Goal: Find specific page/section: Find specific page/section

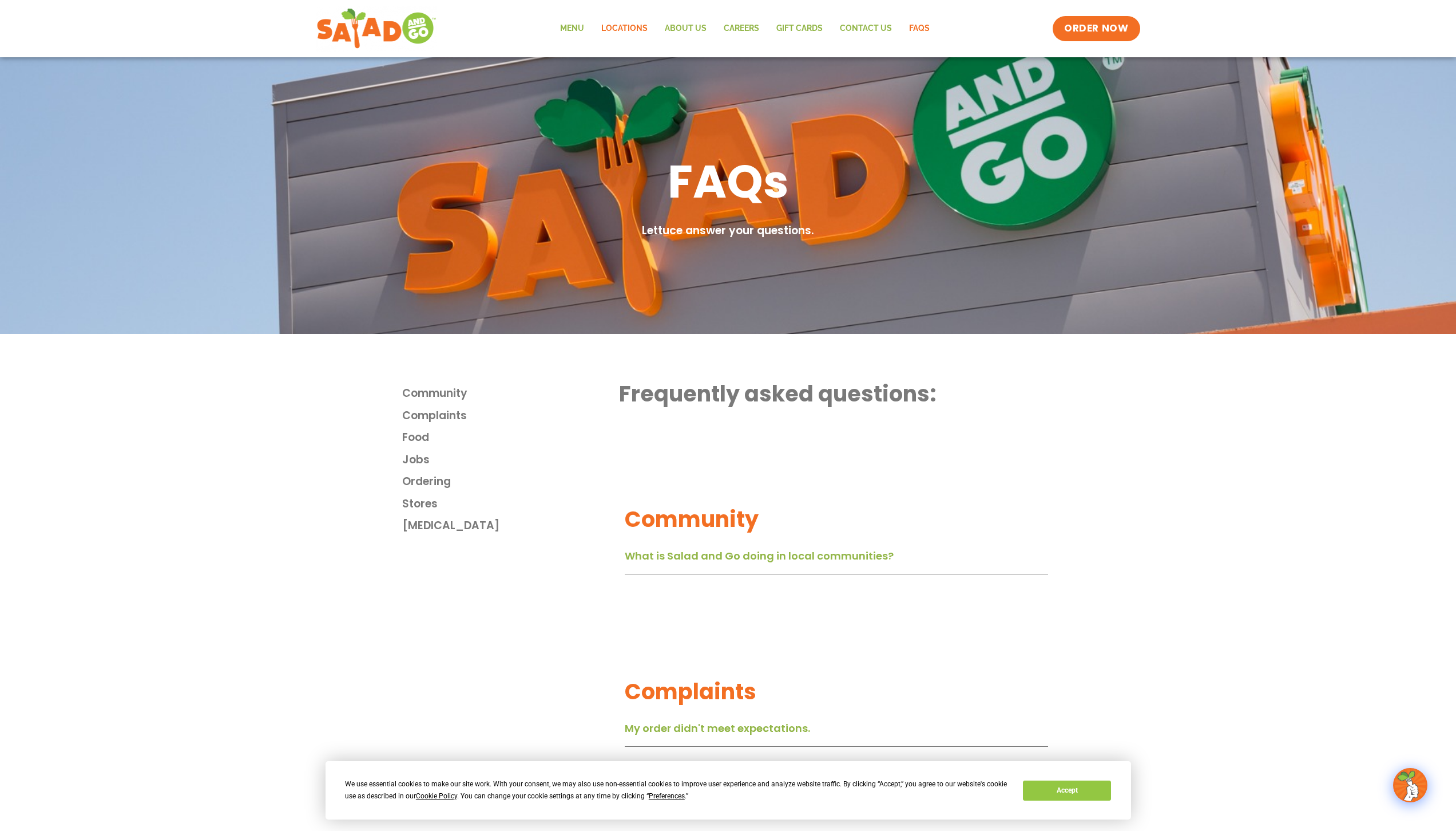
click at [643, 25] on link "Locations" at bounding box center [624, 29] width 64 height 26
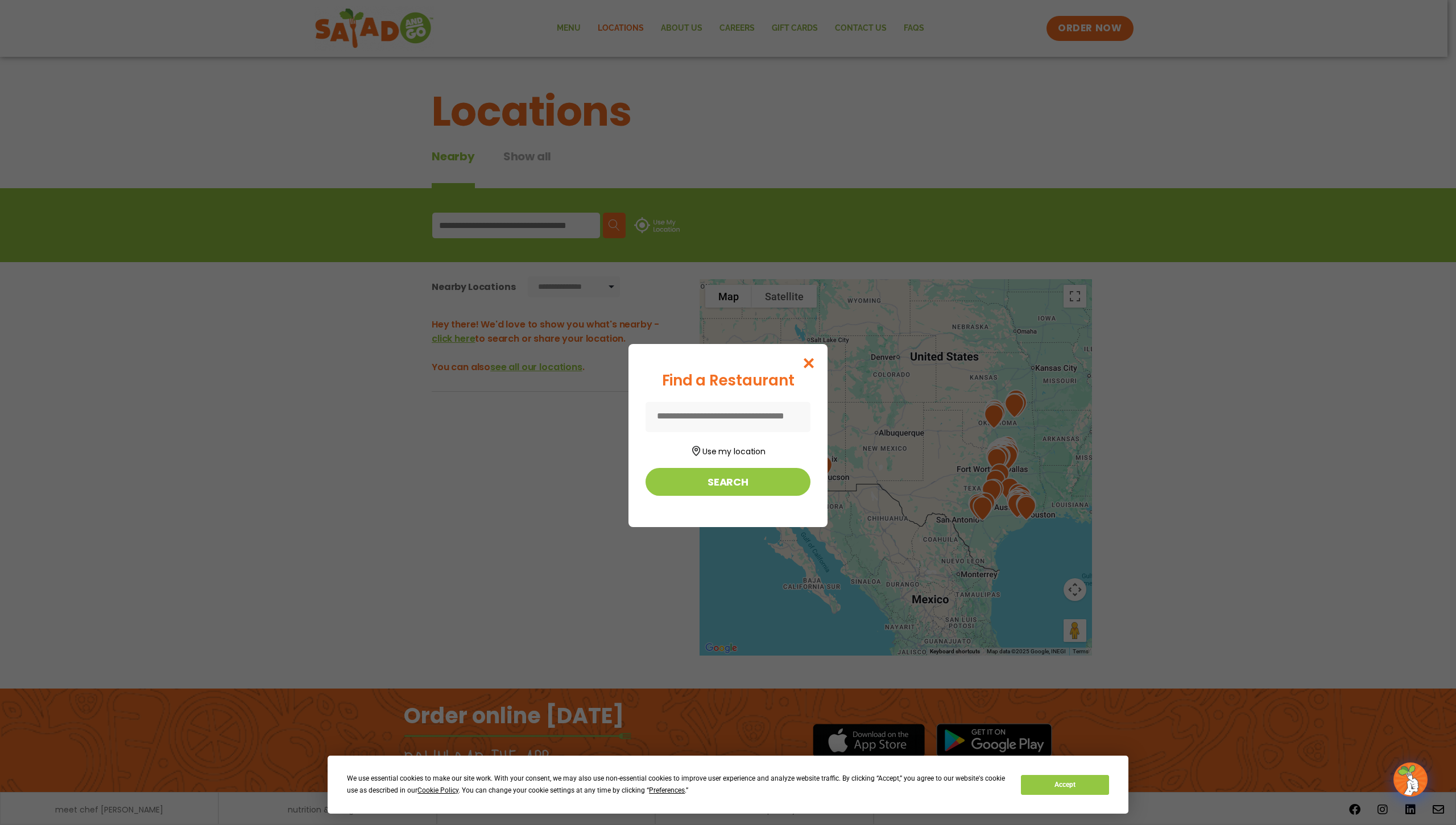
click at [738, 421] on input at bounding box center [728, 416] width 165 height 30
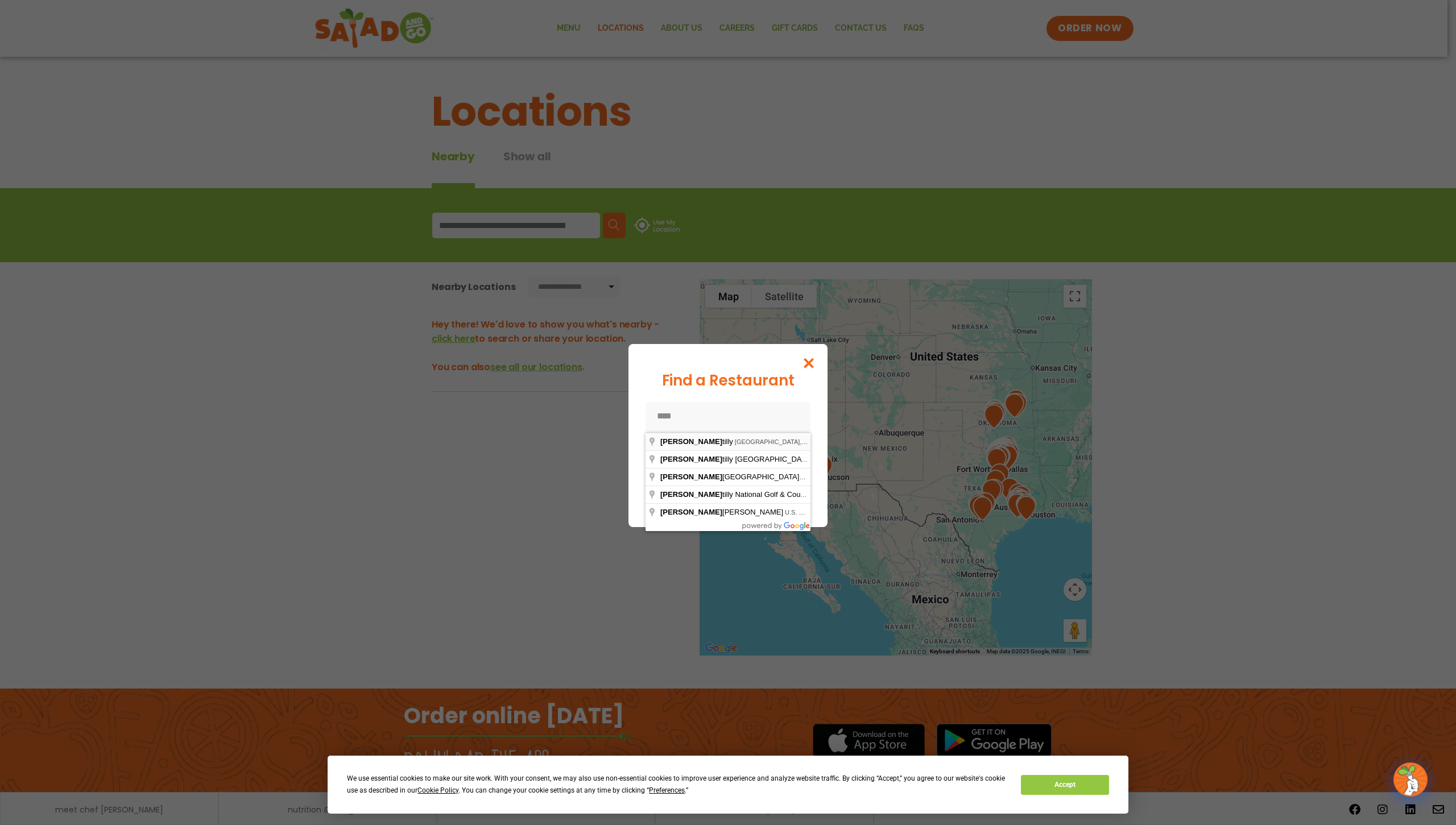
type input "**********"
